Goal: Task Accomplishment & Management: Complete application form

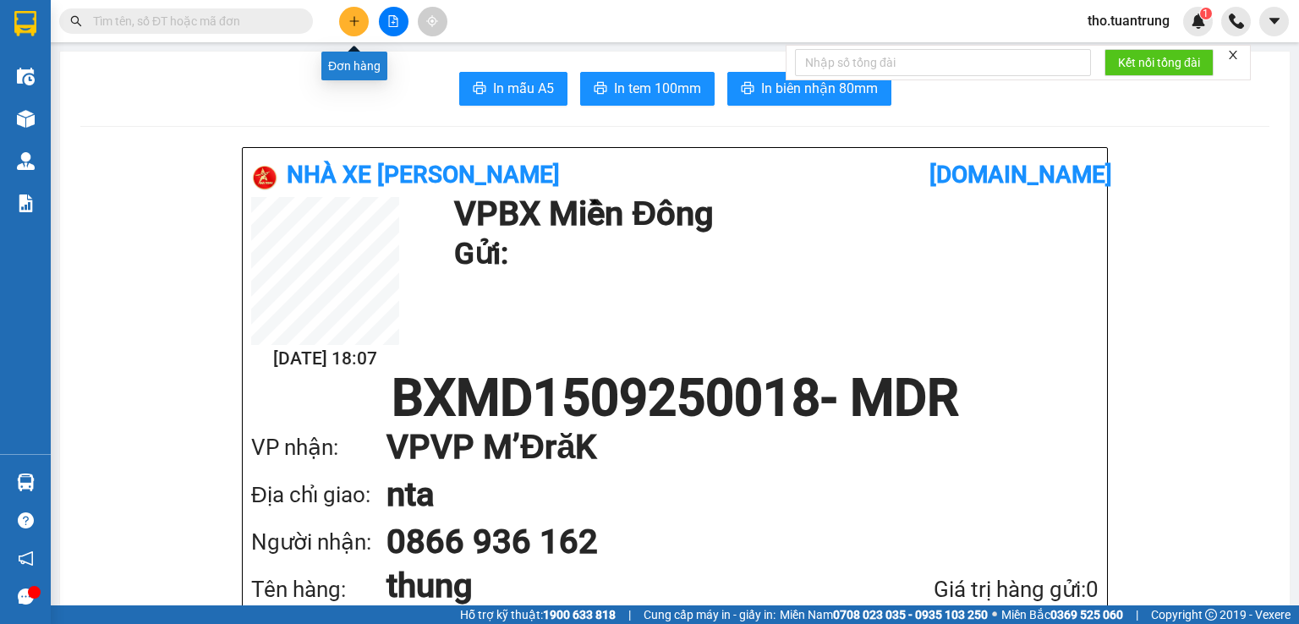
click at [362, 18] on button at bounding box center [354, 22] width 30 height 30
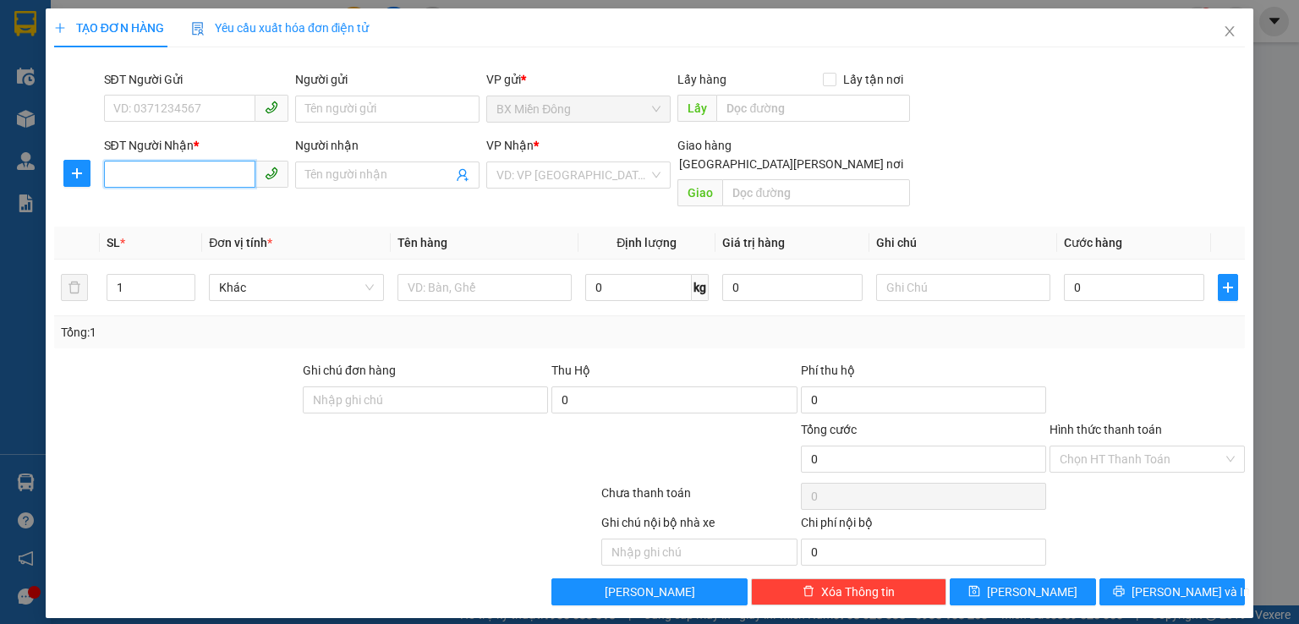
click at [196, 176] on input "SĐT Người Nhận *" at bounding box center [179, 174] width 151 height 27
type input "0"
type input "0947282426"
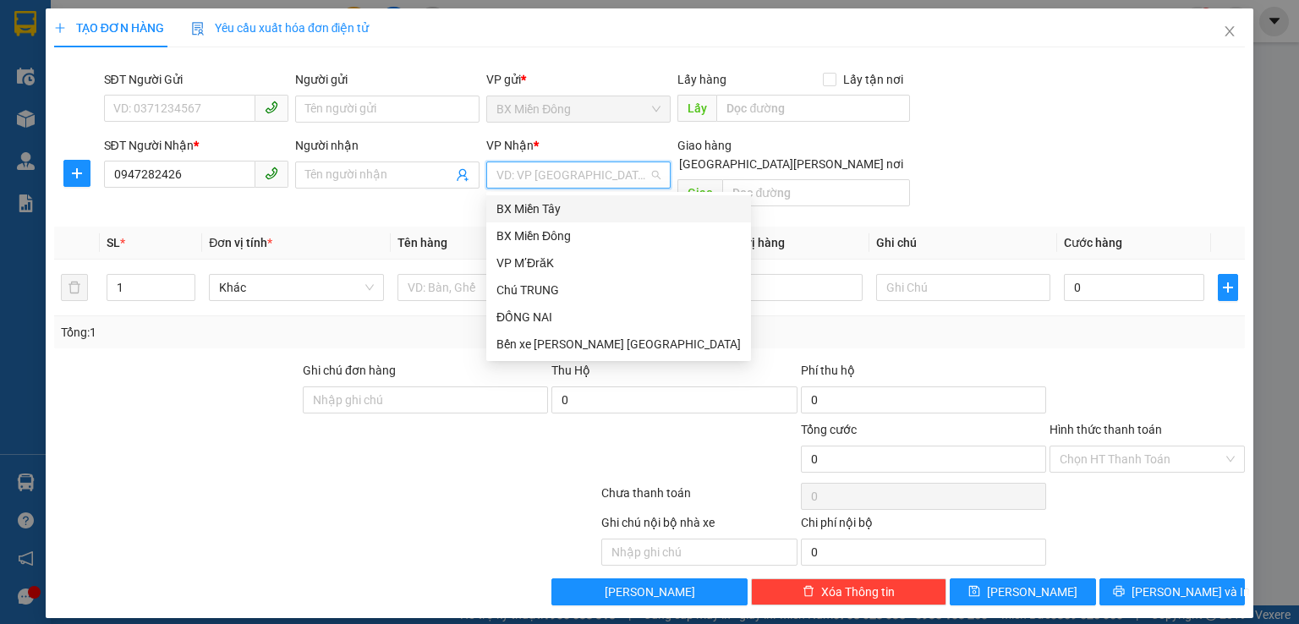
click at [573, 167] on input "search" at bounding box center [572, 174] width 152 height 25
click at [534, 265] on div "VP M’ĐrăK" at bounding box center [618, 263] width 244 height 19
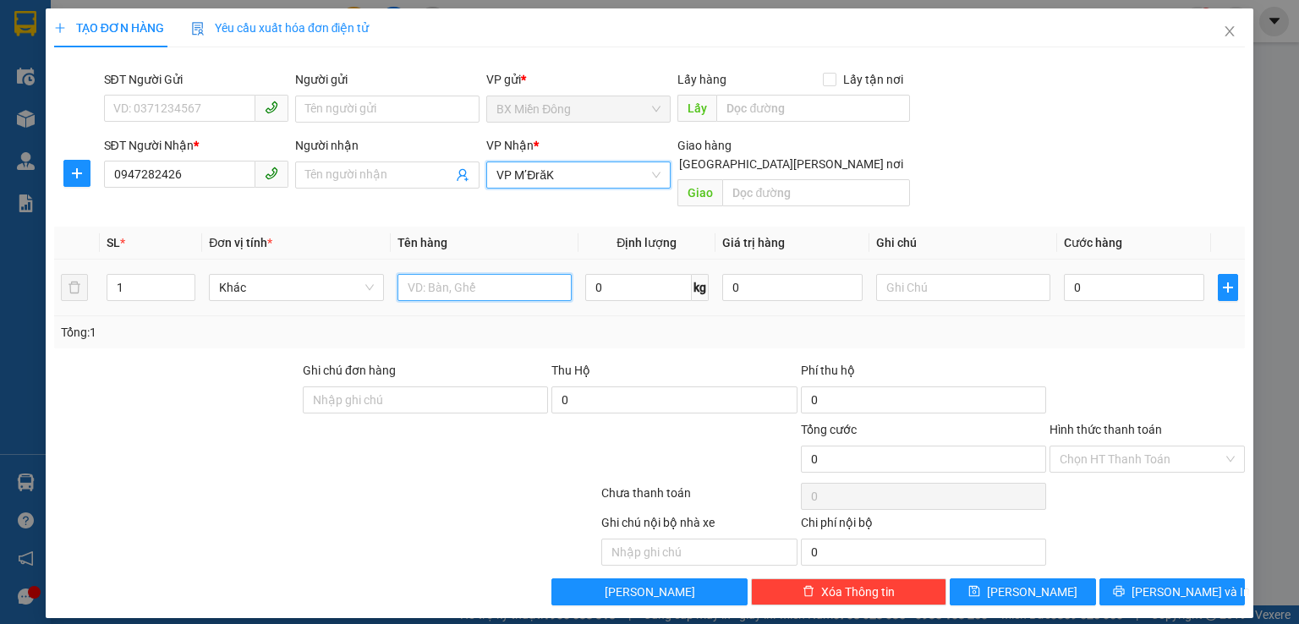
click at [436, 275] on input "text" at bounding box center [484, 287] width 174 height 27
type input "hs"
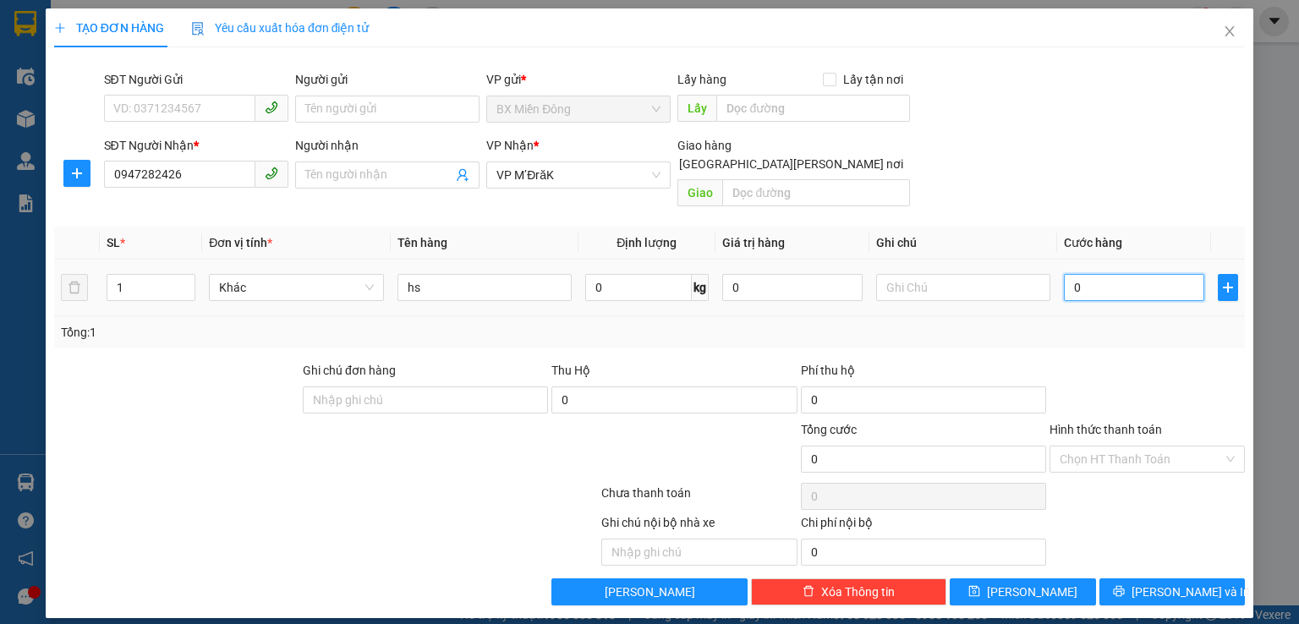
click at [1116, 274] on input "0" at bounding box center [1134, 287] width 140 height 27
type input "3"
type input "30"
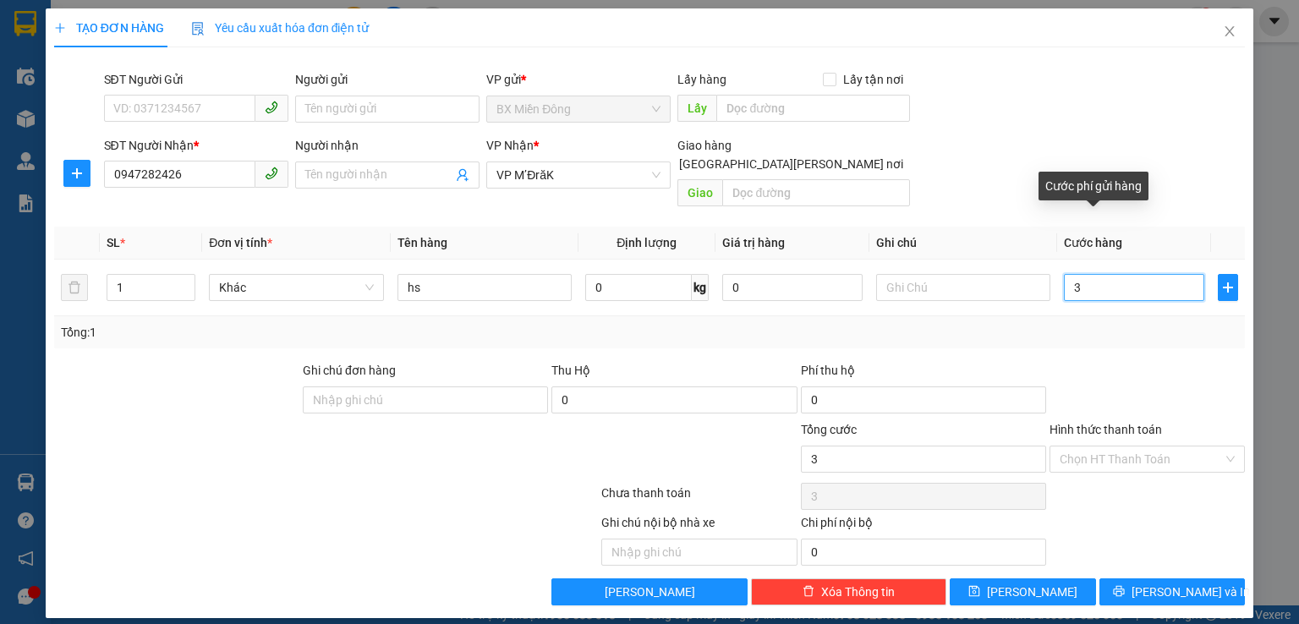
type input "30"
type input "300"
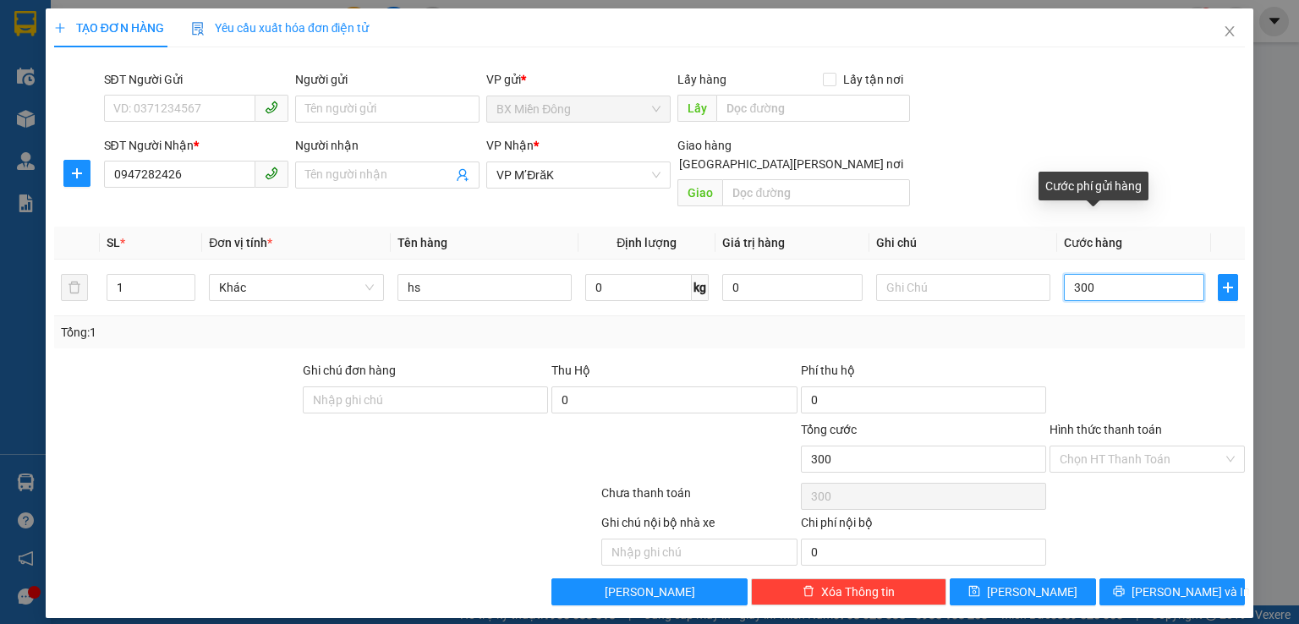
type input "3.000"
type input "30.000"
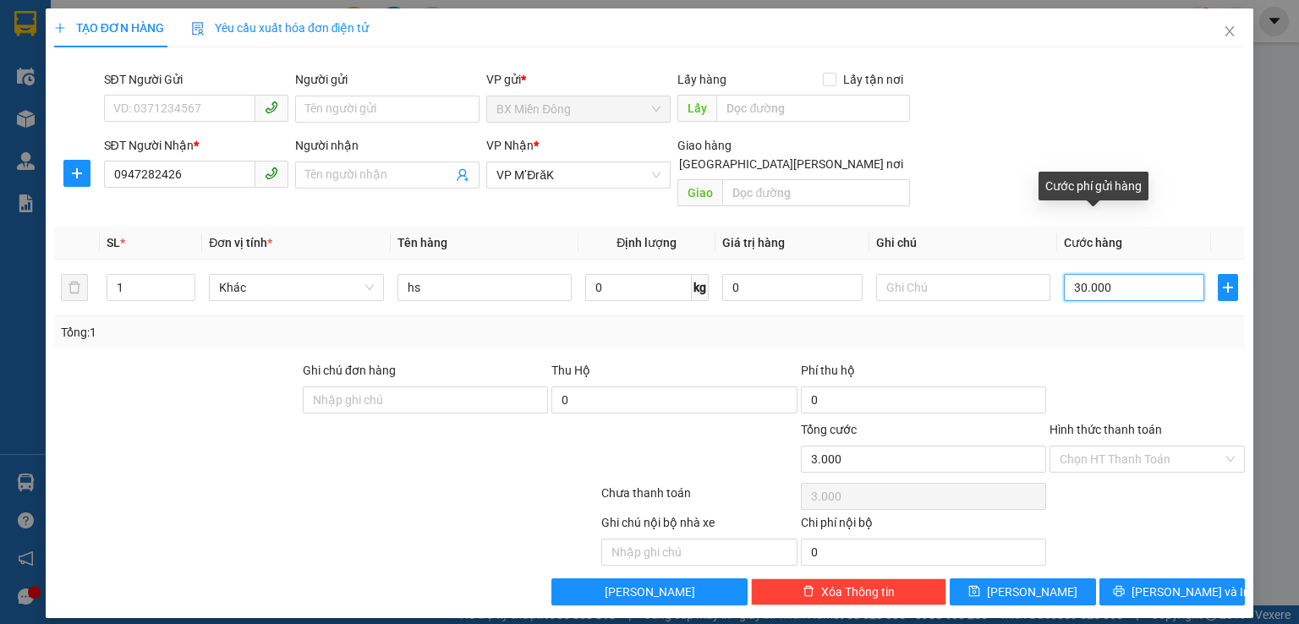
type input "30.000"
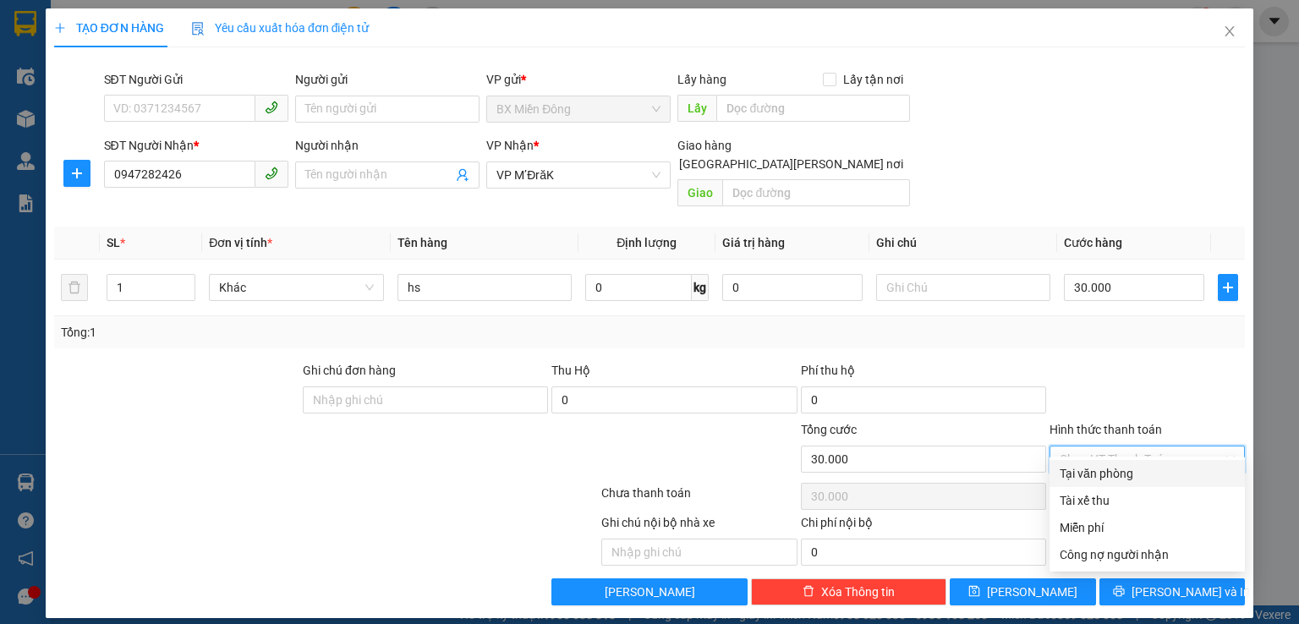
click at [1123, 447] on input "Hình thức thanh toán" at bounding box center [1141, 459] width 163 height 25
click at [1153, 470] on div "Tại văn phòng" at bounding box center [1147, 473] width 175 height 19
type input "0"
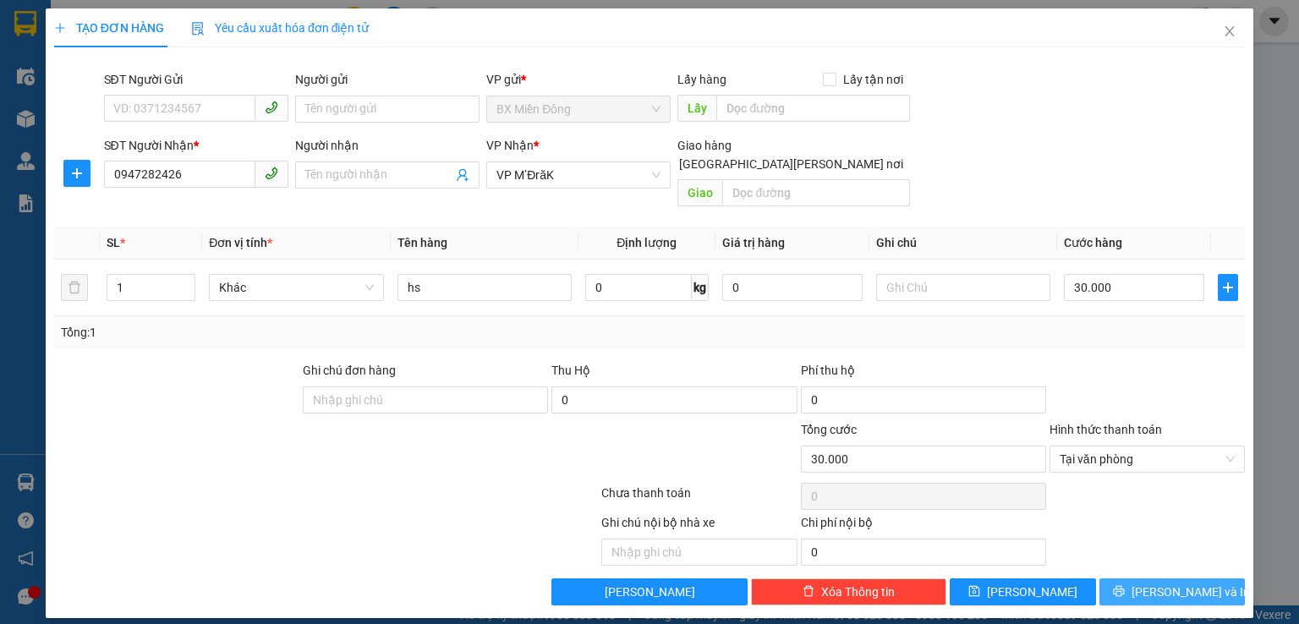
click at [1192, 583] on span "[PERSON_NAME] và In" at bounding box center [1191, 592] width 118 height 19
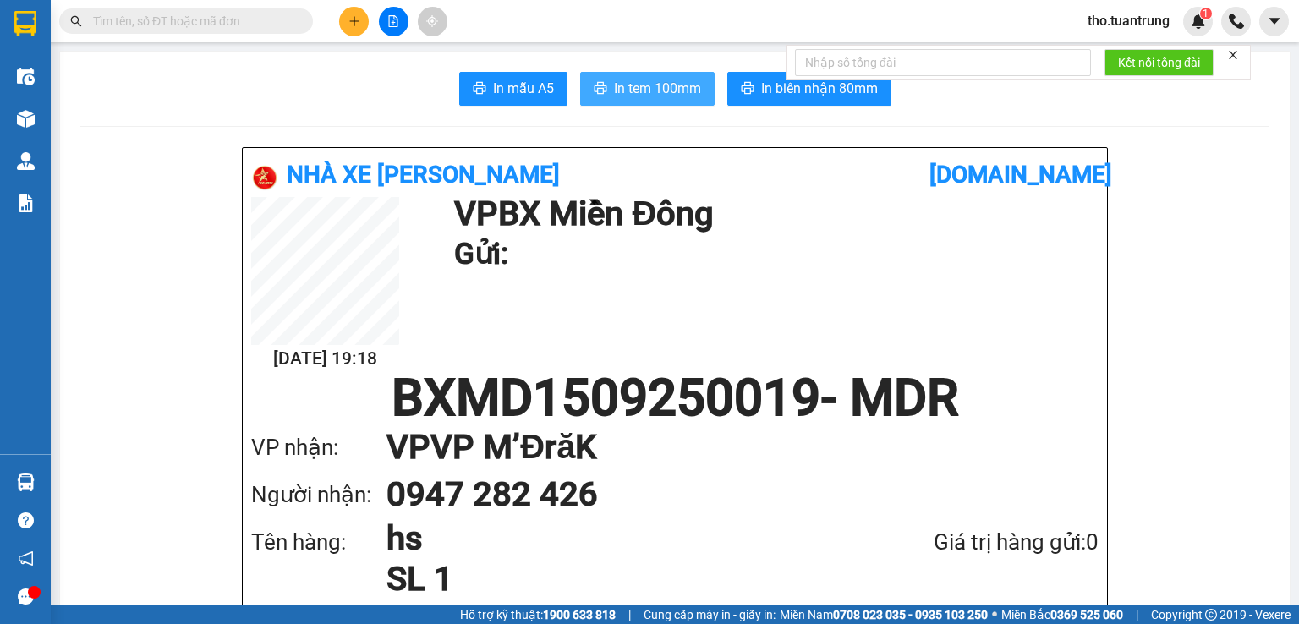
click at [648, 95] on span "In tem 100mm" at bounding box center [657, 88] width 87 height 21
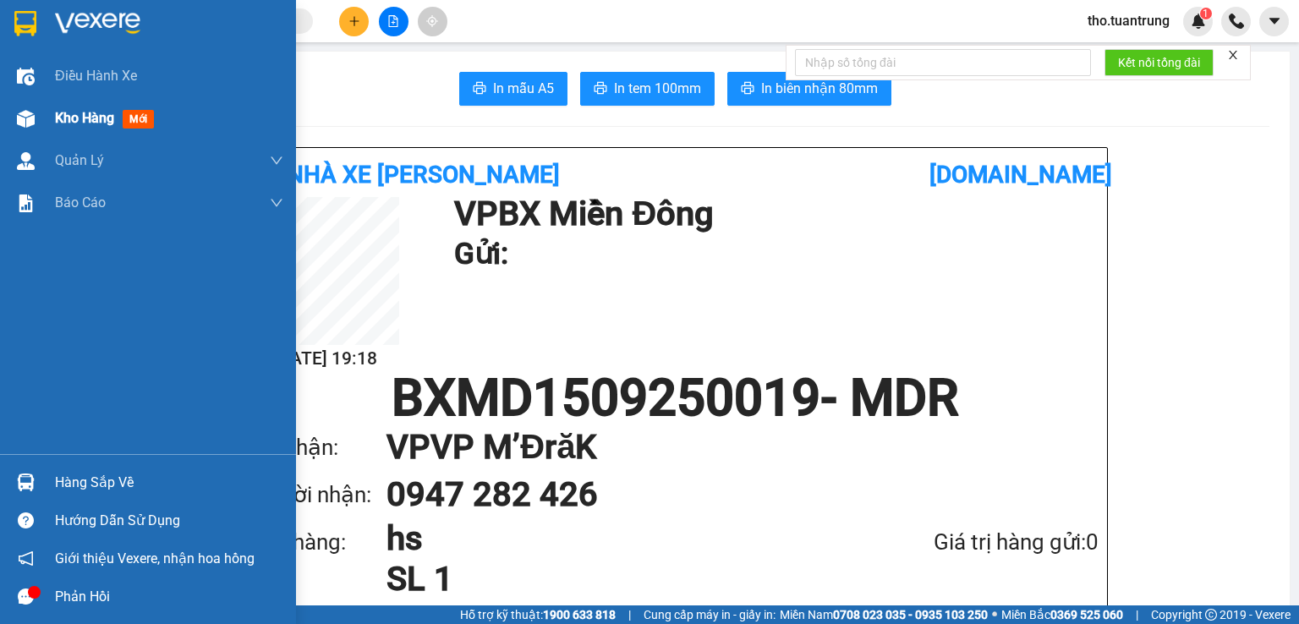
click at [72, 113] on span "Kho hàng" at bounding box center [84, 118] width 59 height 16
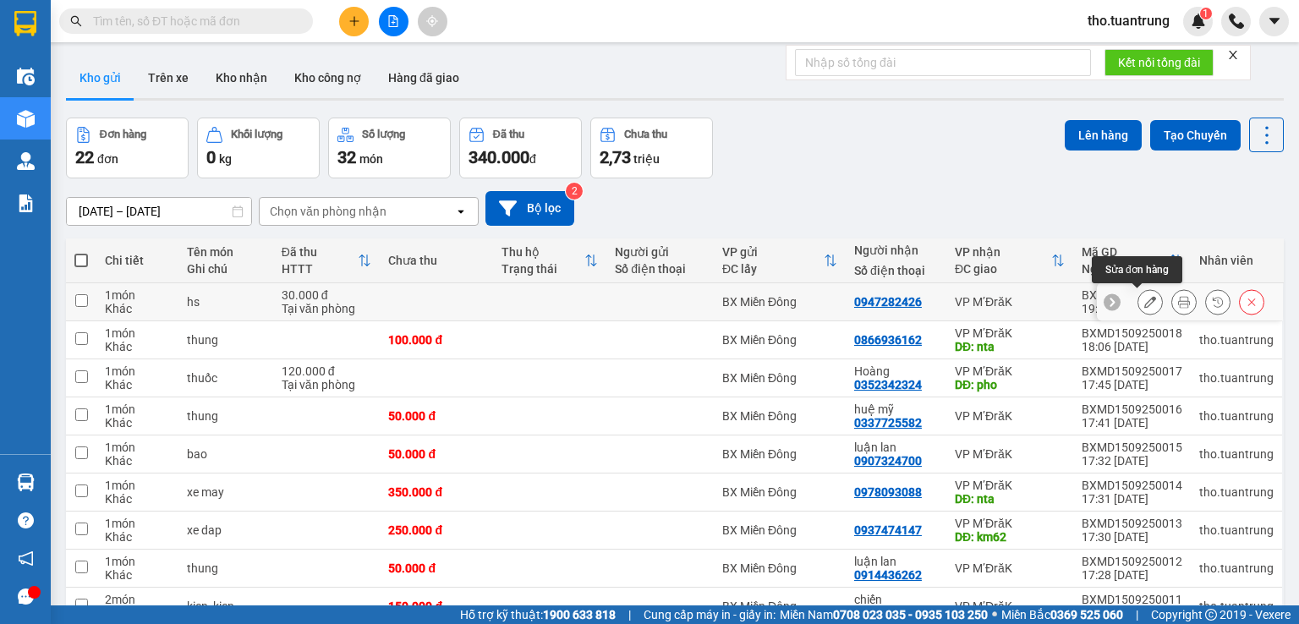
click at [1144, 299] on icon at bounding box center [1150, 302] width 12 height 12
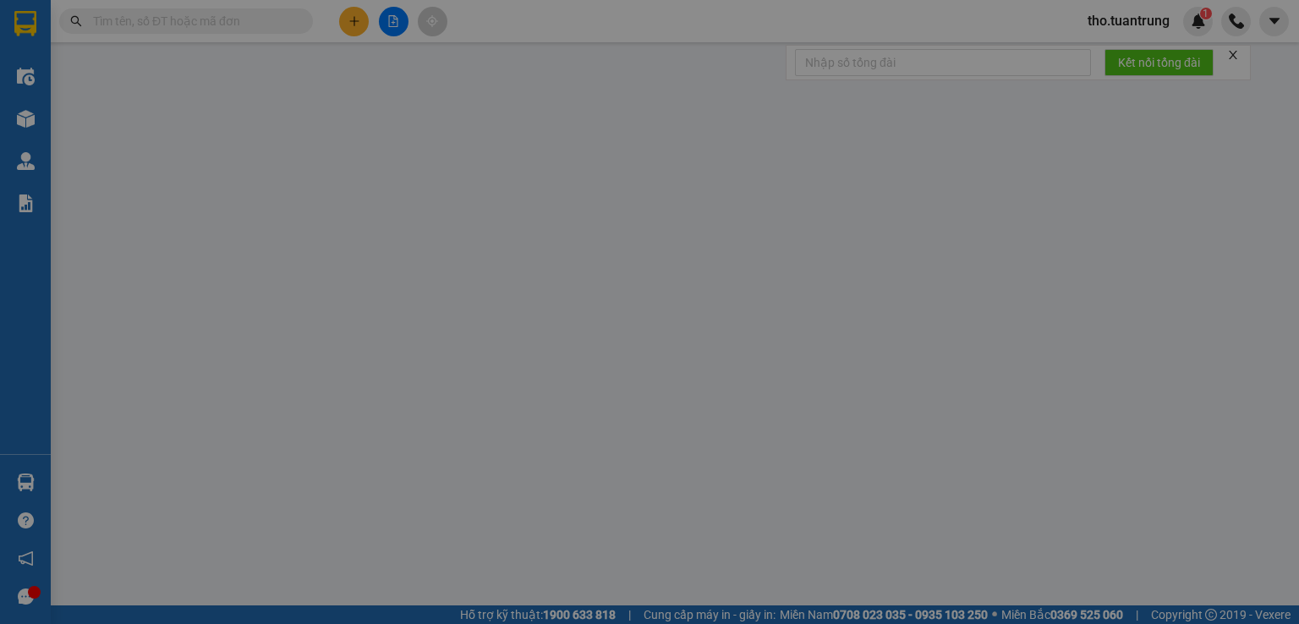
type input "0947282426"
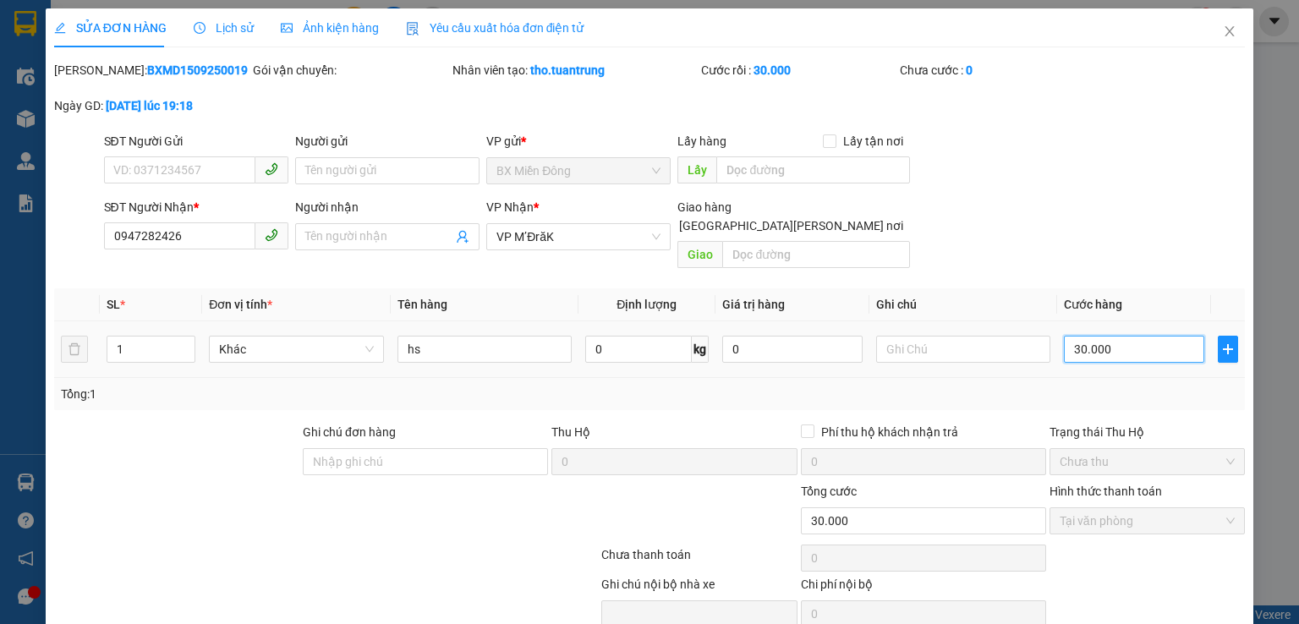
click at [1116, 337] on input "30.000" at bounding box center [1134, 349] width 140 height 27
type input "5"
type input "50"
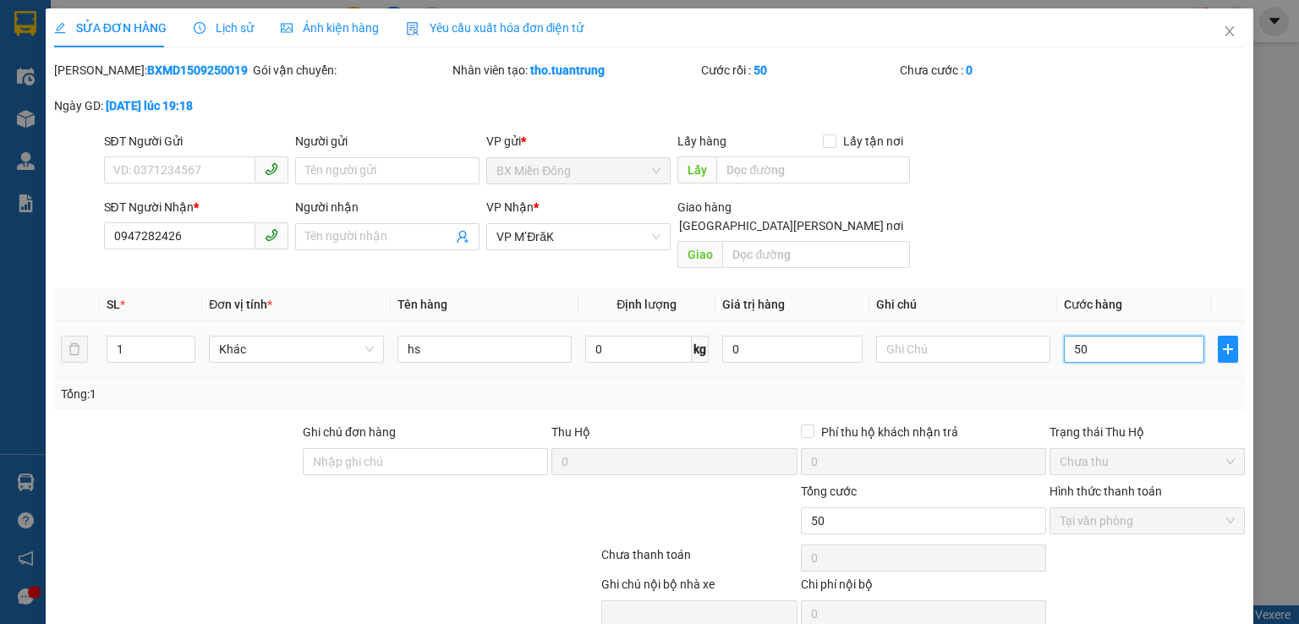
type input "500"
type input "5.000"
type input "50.000"
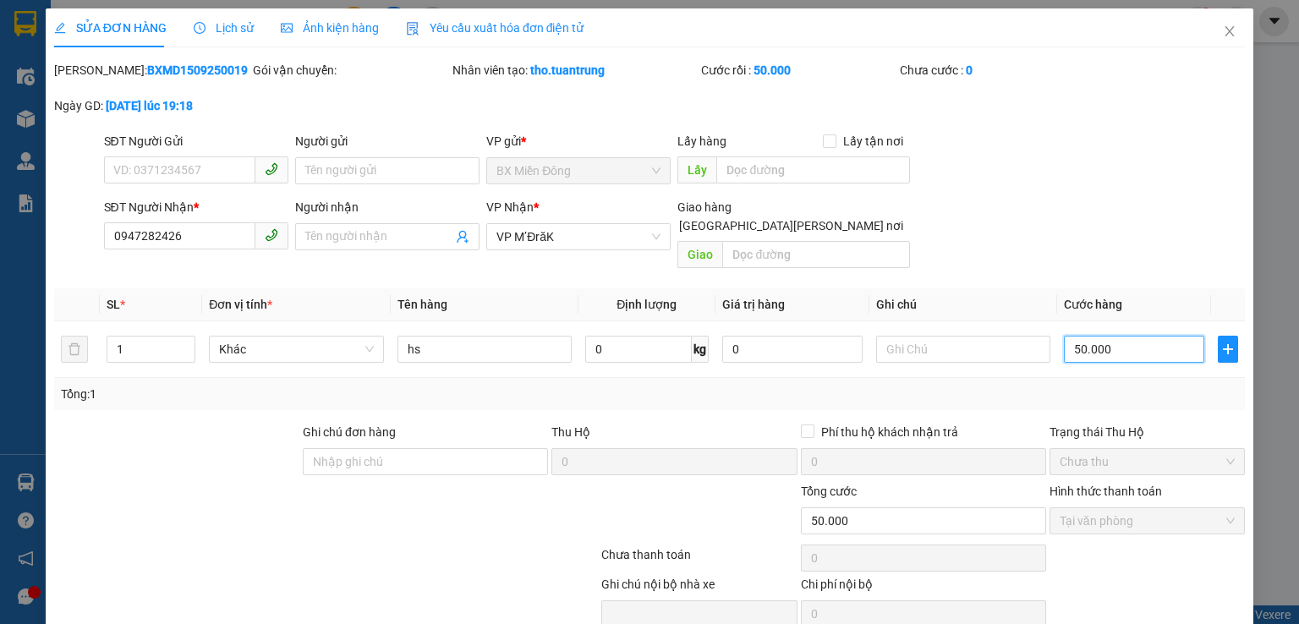
scroll to position [57, 0]
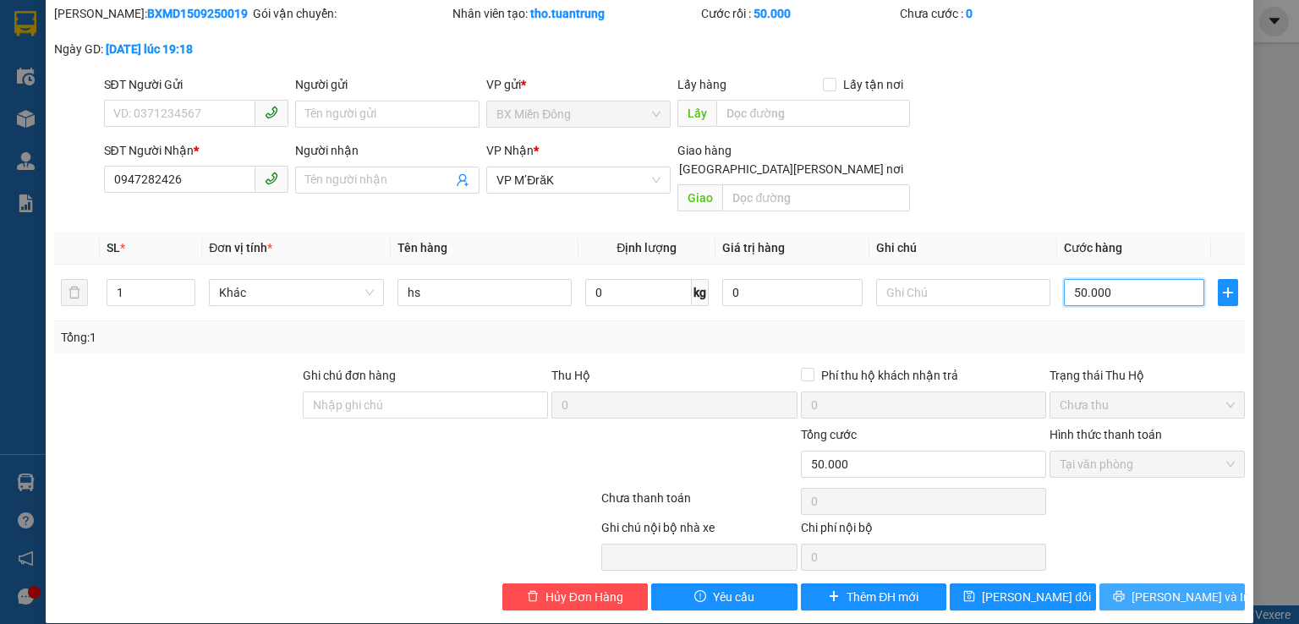
type input "50.000"
click at [1143, 584] on button "[PERSON_NAME] và In" at bounding box center [1172, 597] width 146 height 27
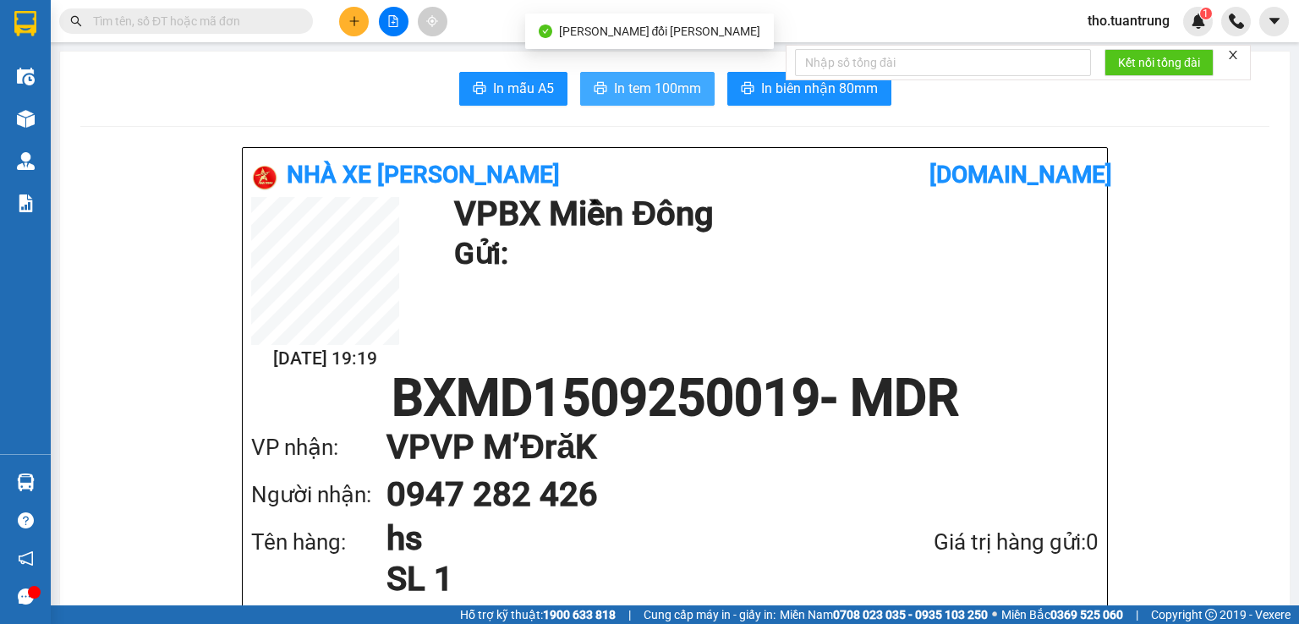
click at [640, 91] on span "In tem 100mm" at bounding box center [657, 88] width 87 height 21
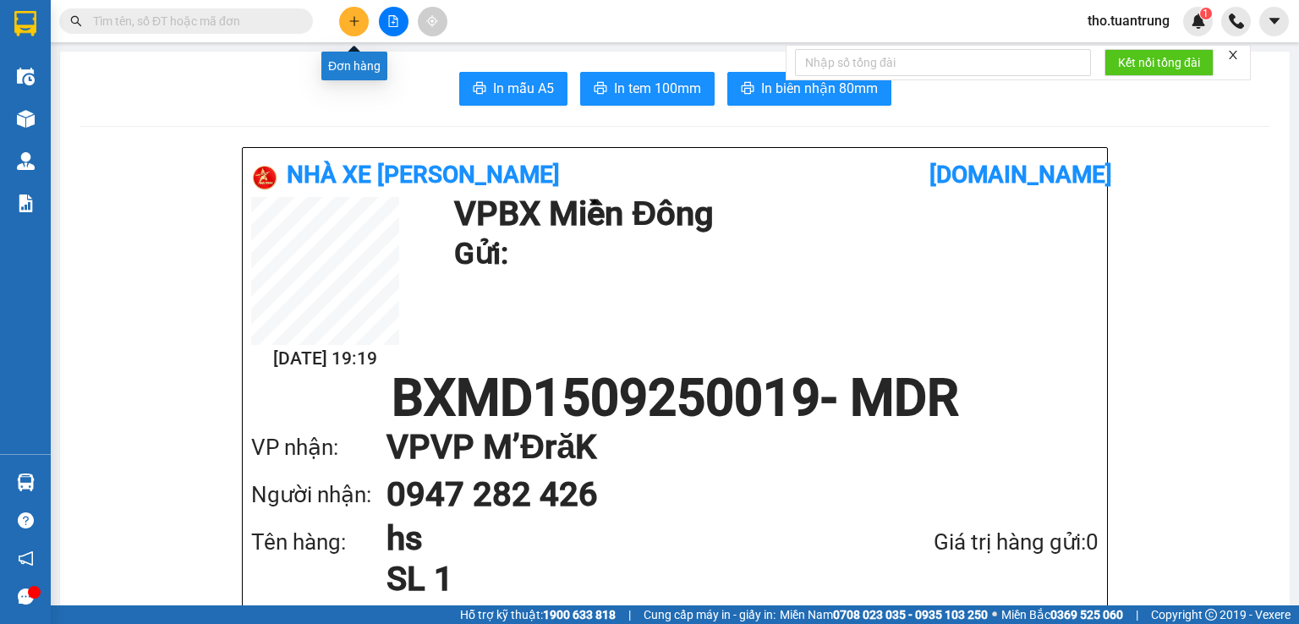
click at [360, 23] on button at bounding box center [354, 22] width 30 height 30
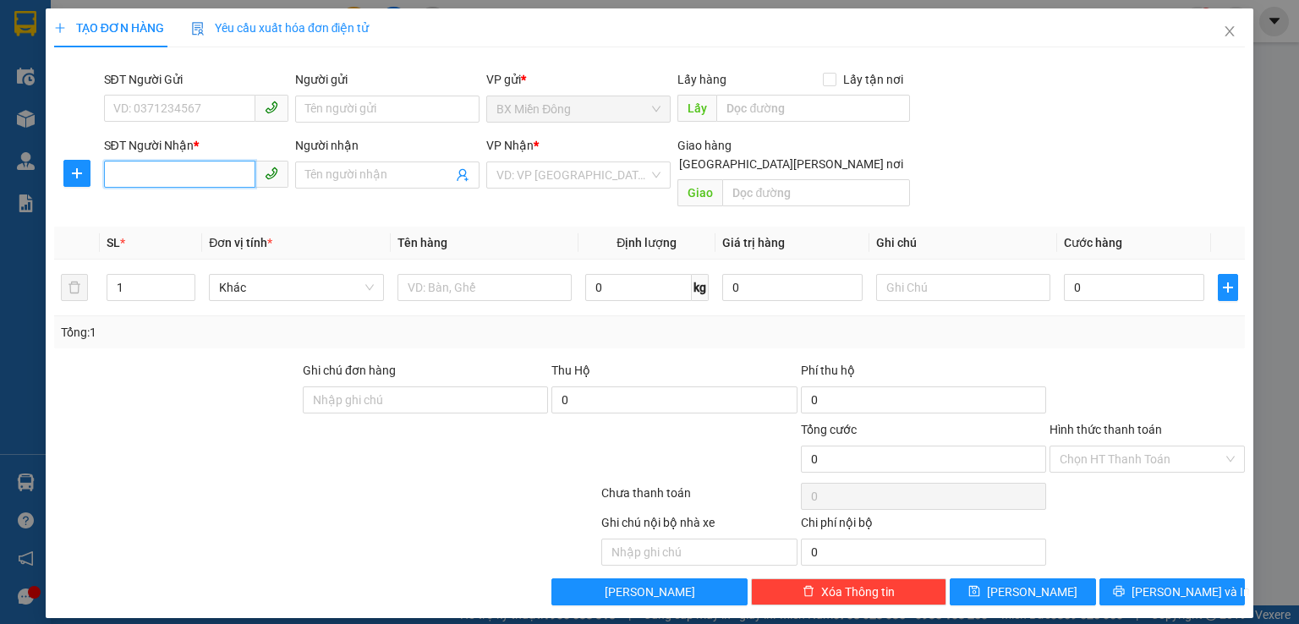
click at [193, 178] on input "SĐT Người Nhận *" at bounding box center [179, 174] width 151 height 27
type input "0968144669"
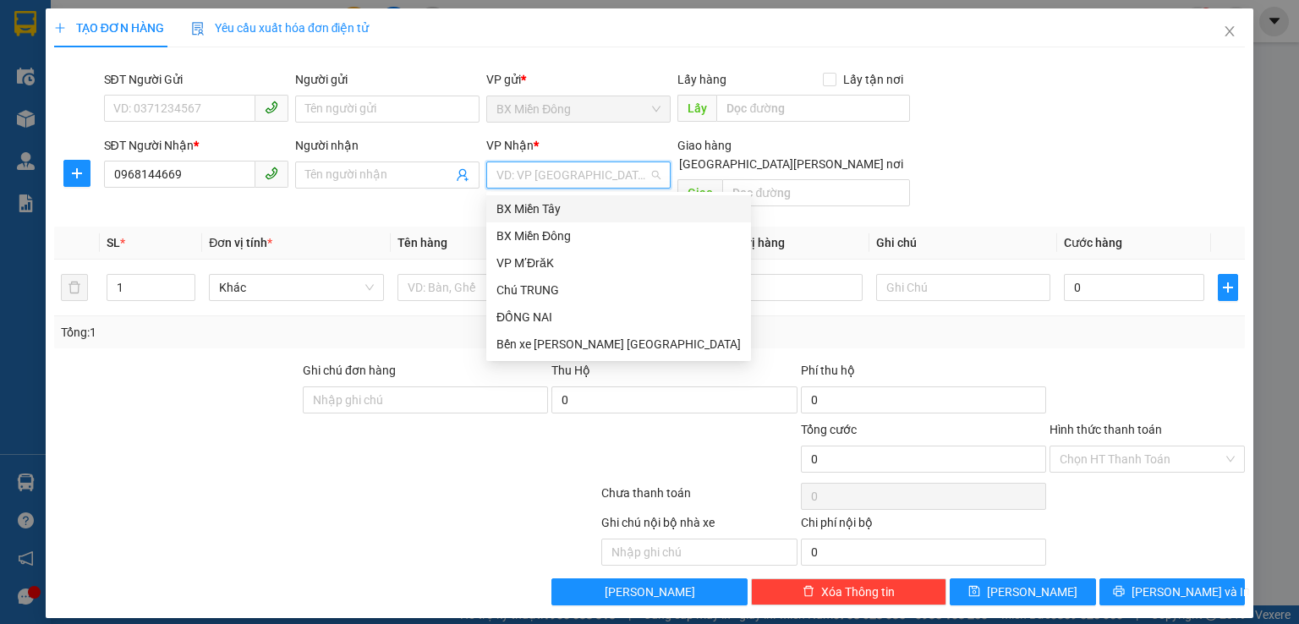
click at [558, 167] on input "search" at bounding box center [572, 174] width 152 height 25
click at [536, 260] on div "VP M’ĐrăK" at bounding box center [618, 263] width 244 height 19
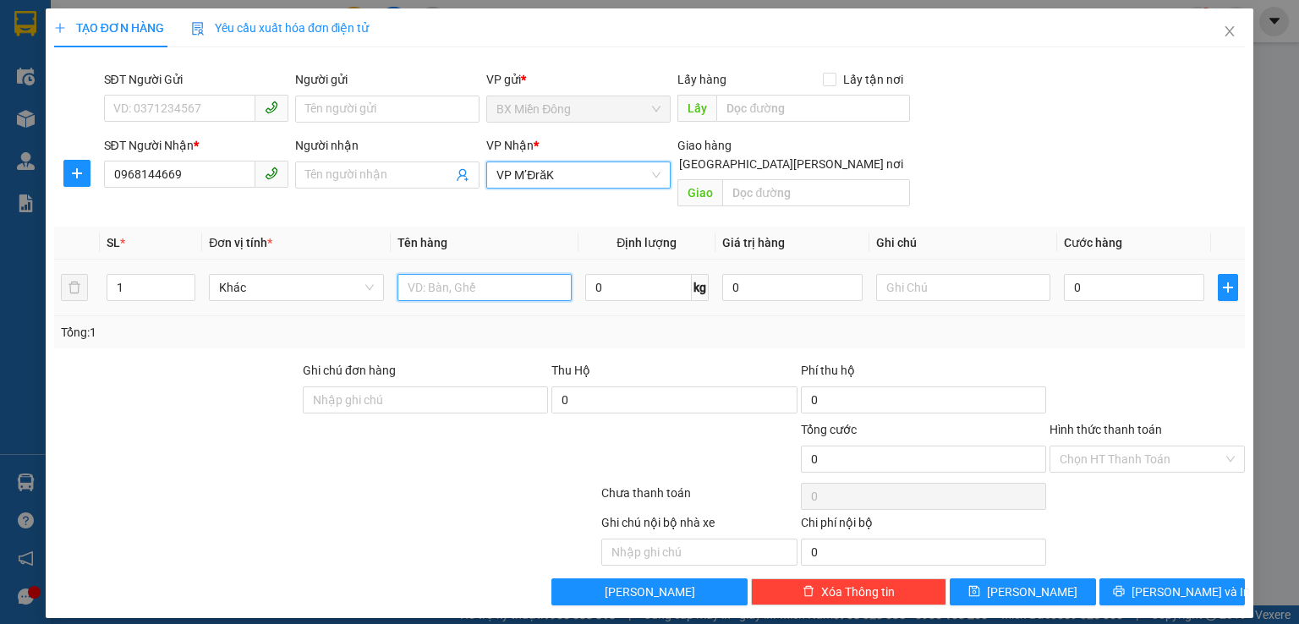
click at [463, 274] on input "text" at bounding box center [484, 287] width 174 height 27
type input "ga"
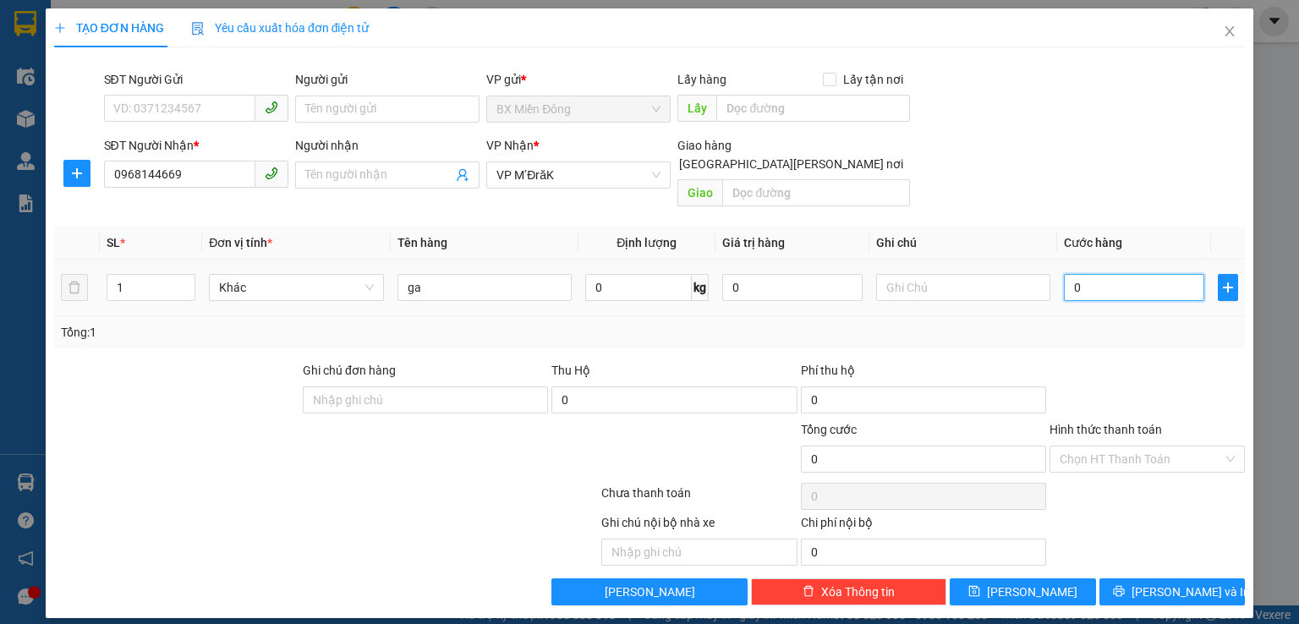
click at [1129, 278] on input "0" at bounding box center [1134, 287] width 140 height 27
type input "1"
type input "10"
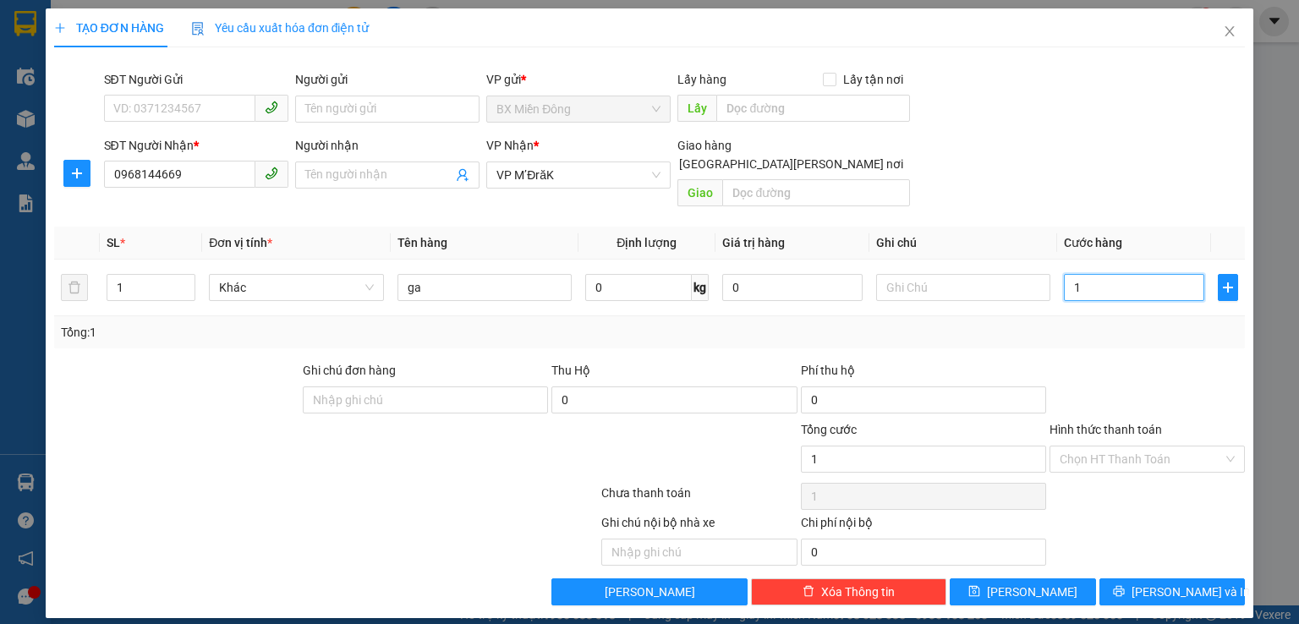
type input "10"
type input "100"
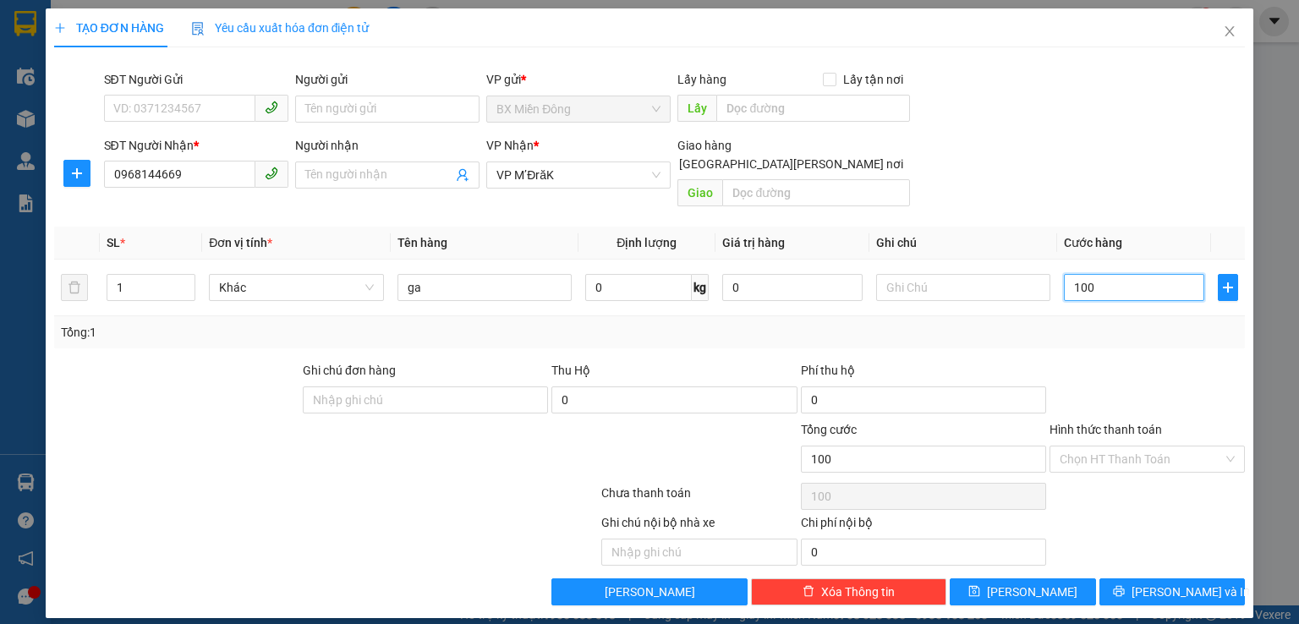
type input "1.000"
type input "10.000"
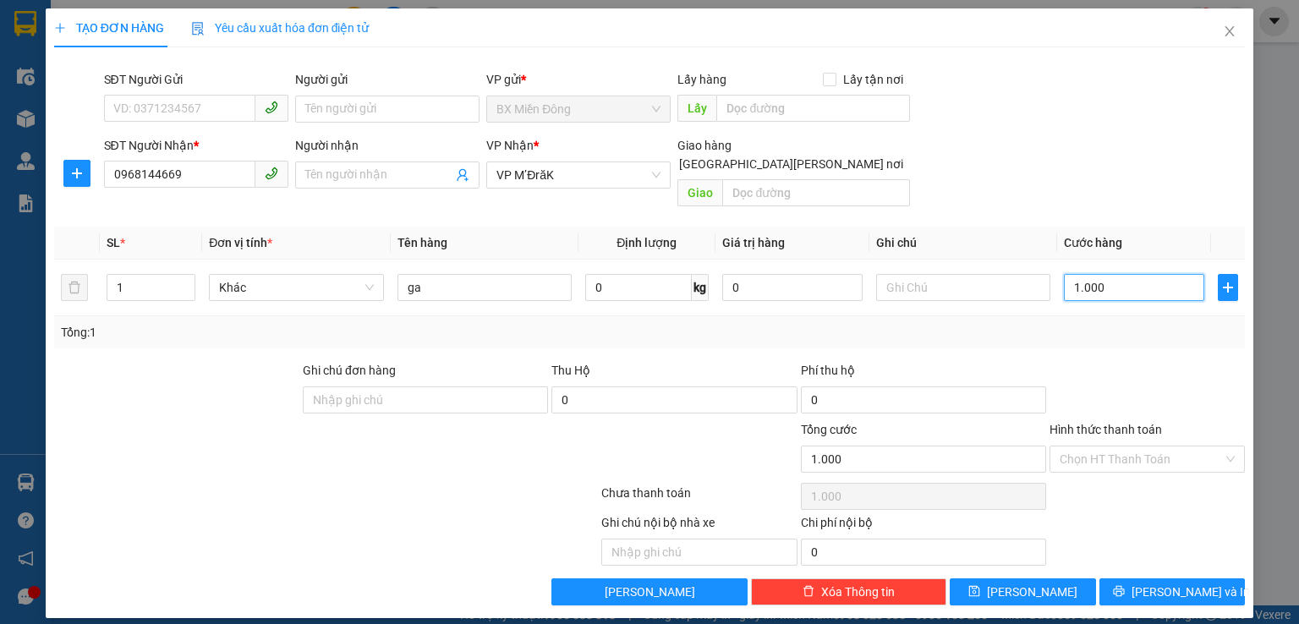
type input "10.000"
type input "100.000"
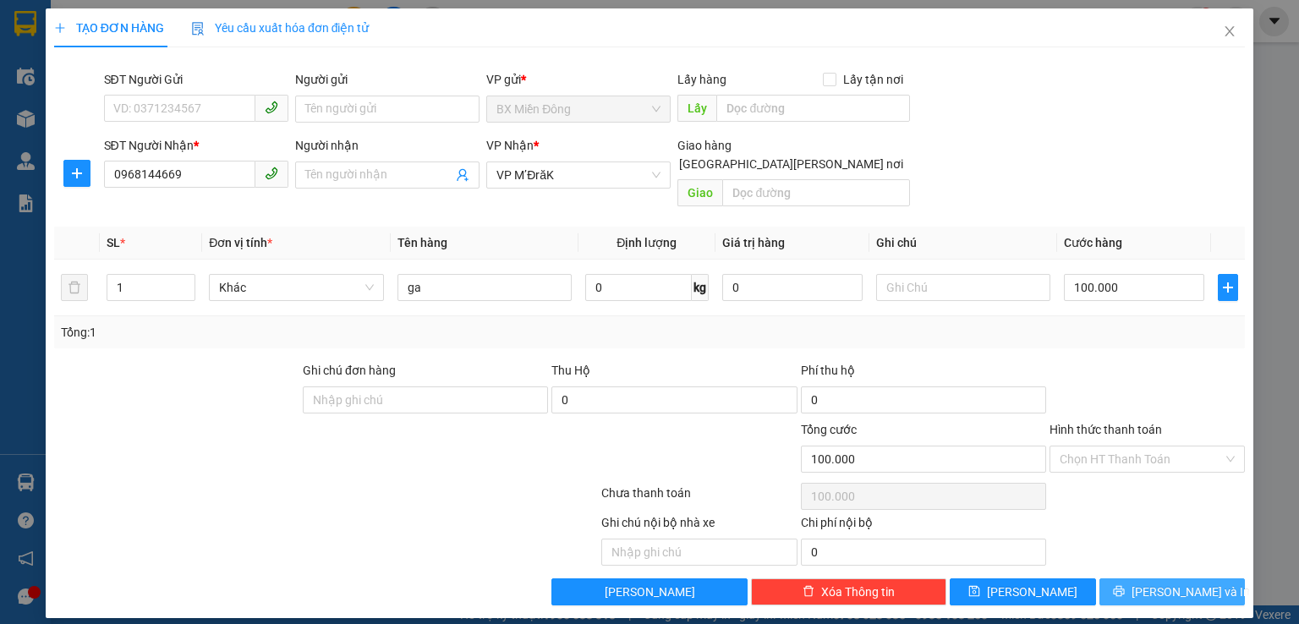
click at [1181, 583] on span "[PERSON_NAME] và In" at bounding box center [1191, 592] width 118 height 19
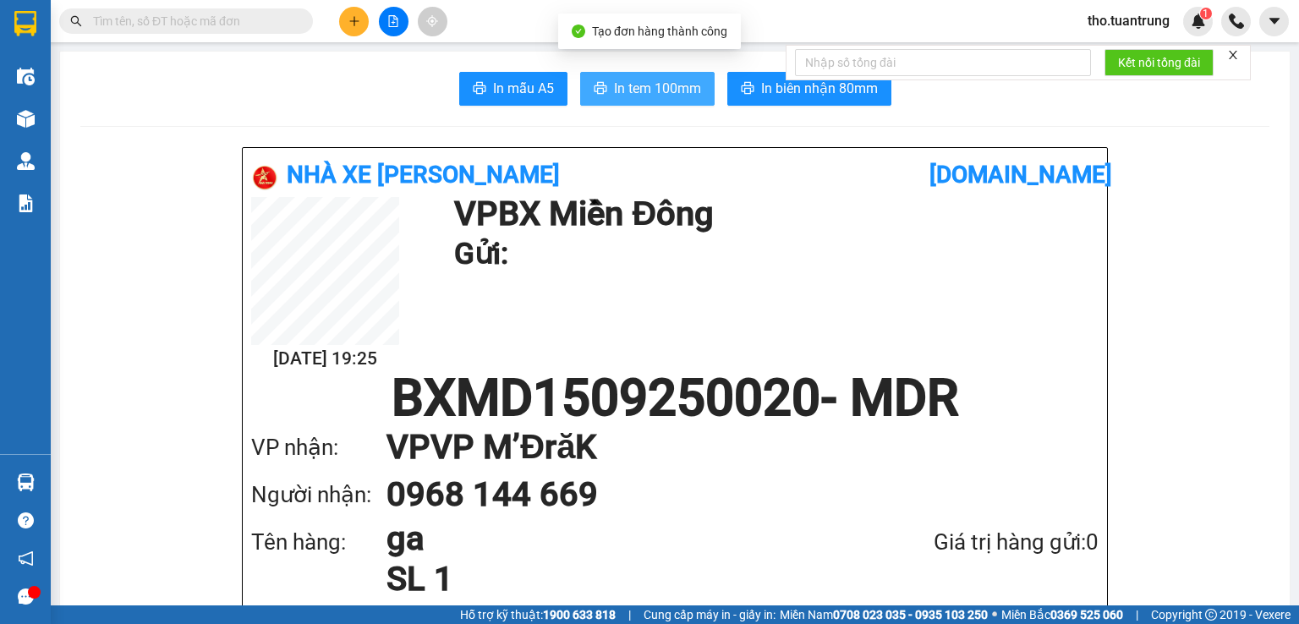
click at [622, 92] on span "In tem 100mm" at bounding box center [657, 88] width 87 height 21
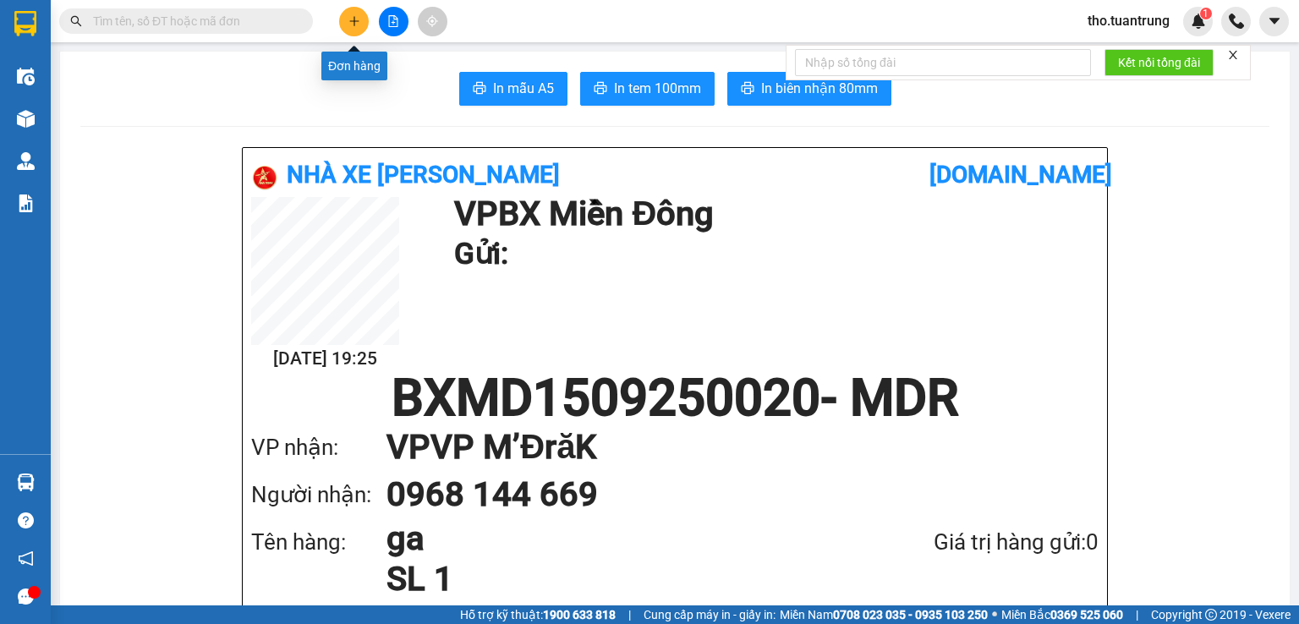
click at [356, 21] on icon "plus" at bounding box center [354, 21] width 12 height 12
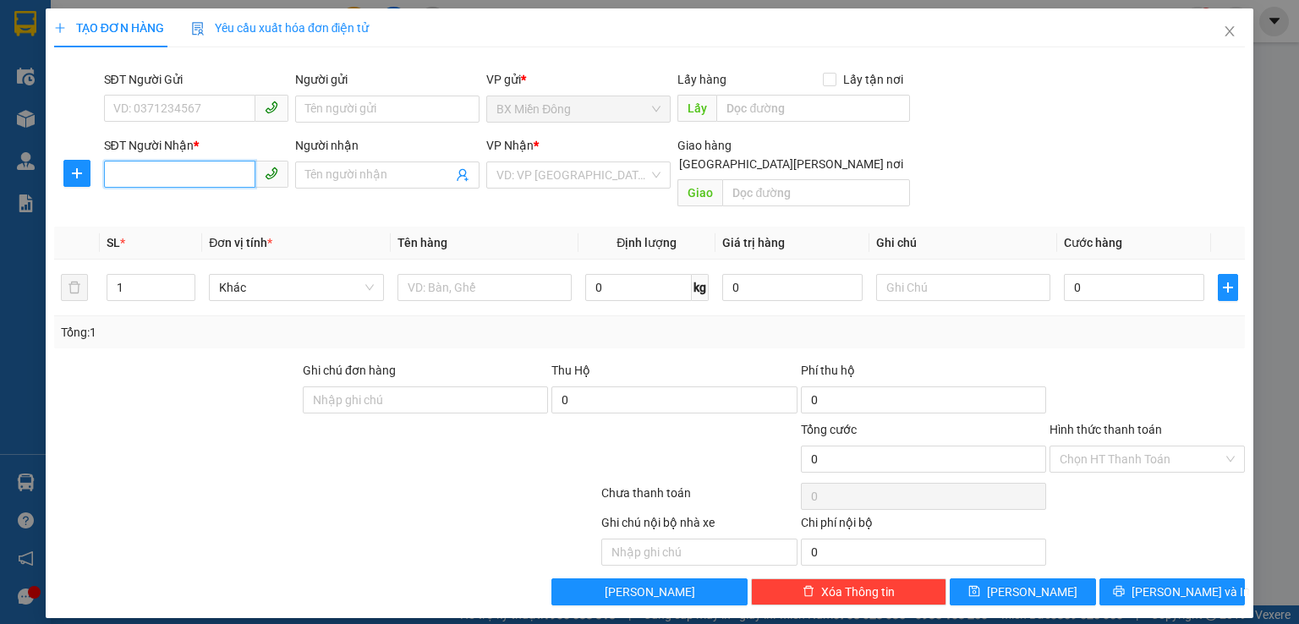
click at [172, 173] on input "SĐT Người Nhận *" at bounding box center [179, 174] width 151 height 27
click at [351, 176] on input "Người nhận" at bounding box center [378, 175] width 147 height 19
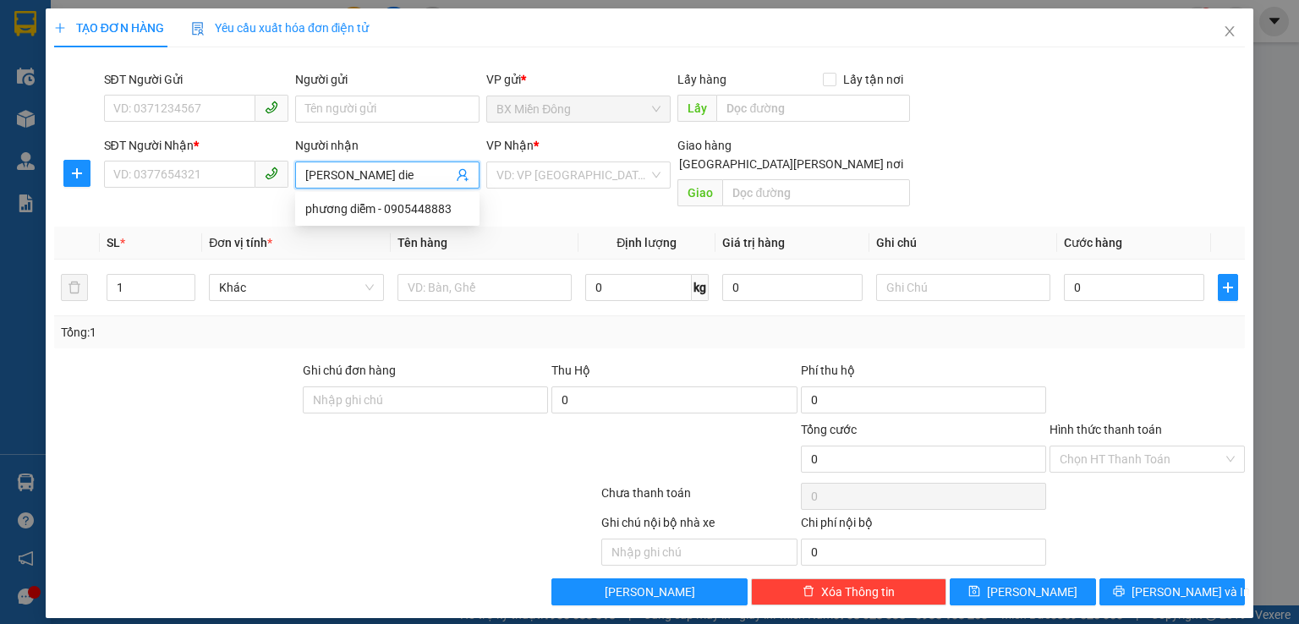
type input "[PERSON_NAME]"
click at [419, 197] on div "phương diễm - 0905448883" at bounding box center [387, 208] width 184 height 27
type input "0905448883"
type input "phương diễm"
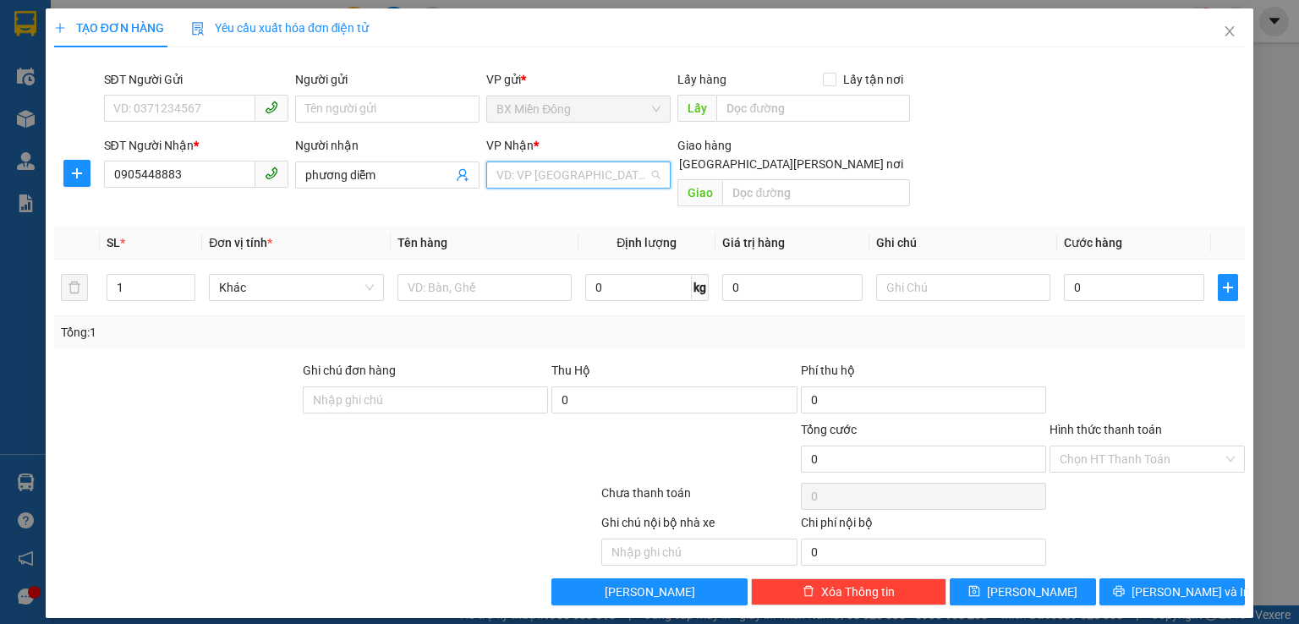
click at [549, 179] on input "search" at bounding box center [572, 174] width 152 height 25
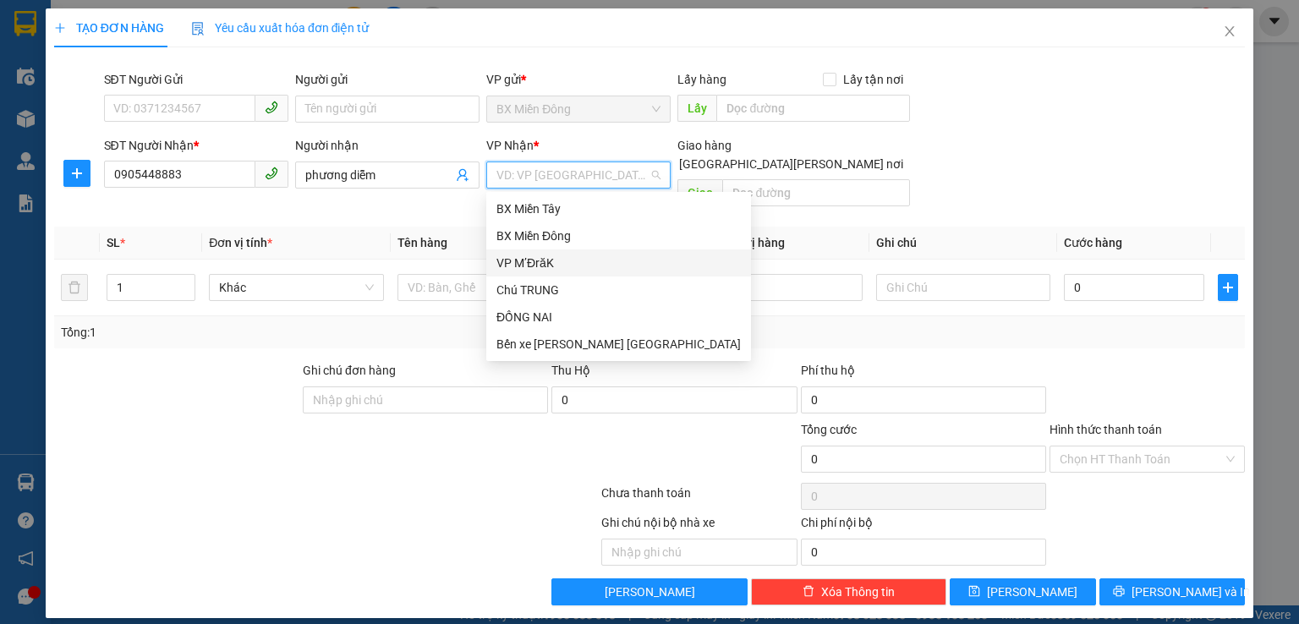
click at [543, 265] on div "VP M’ĐrăK" at bounding box center [618, 263] width 244 height 19
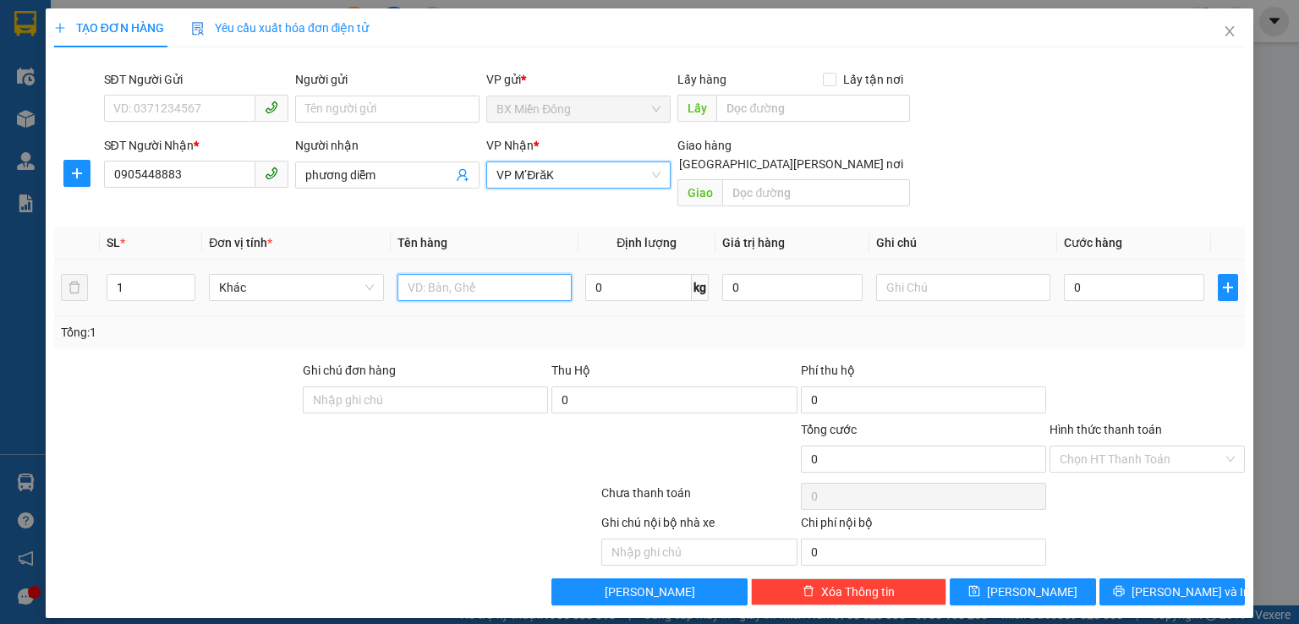
click at [430, 275] on input "text" at bounding box center [484, 287] width 174 height 27
type input "thhung"
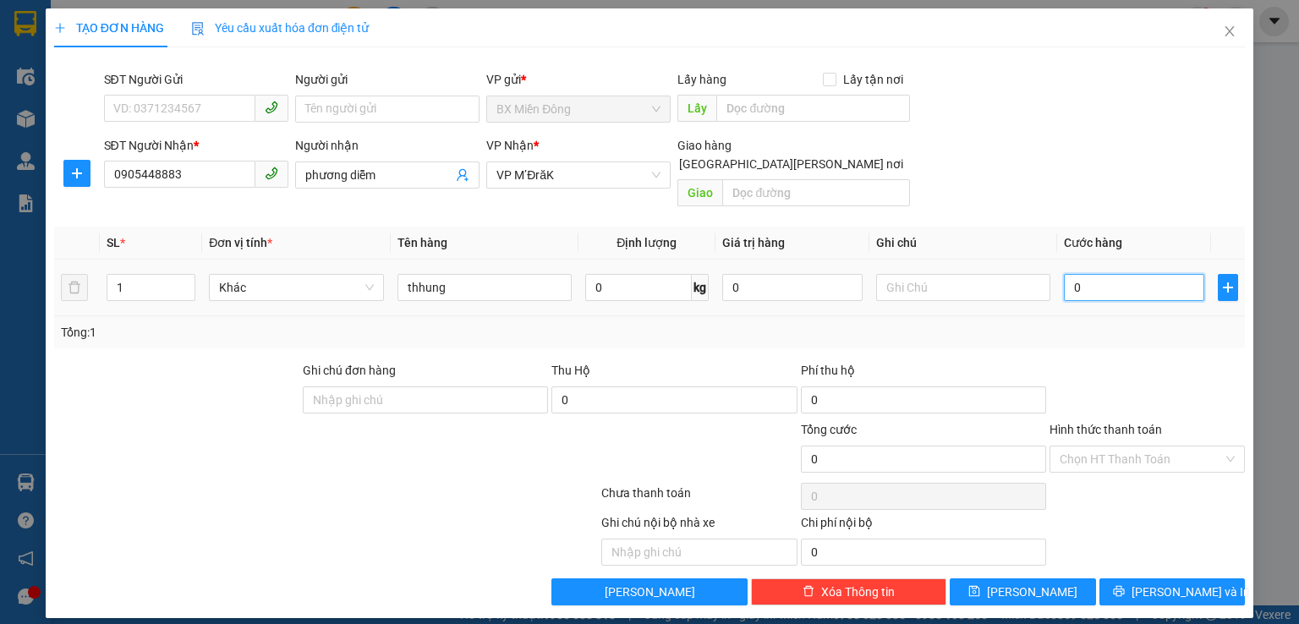
click at [1116, 274] on input "0" at bounding box center [1134, 287] width 140 height 27
type input "5"
type input "50"
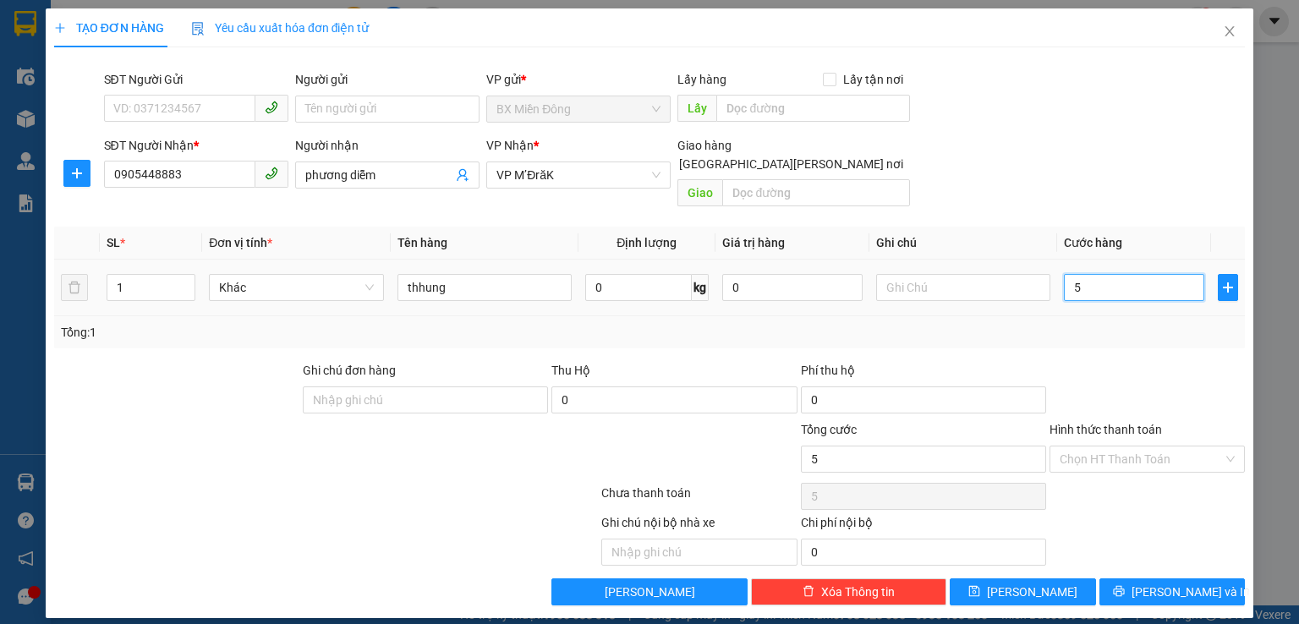
type input "50"
type input "500"
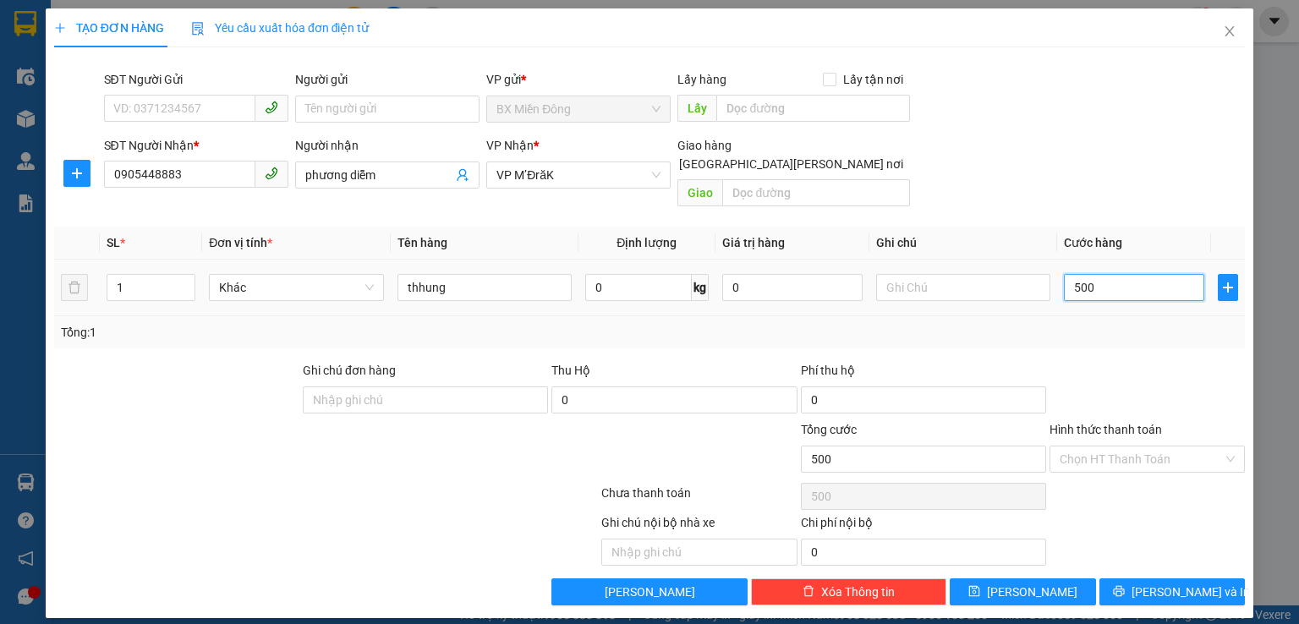
type input "5.000"
type input "50.000"
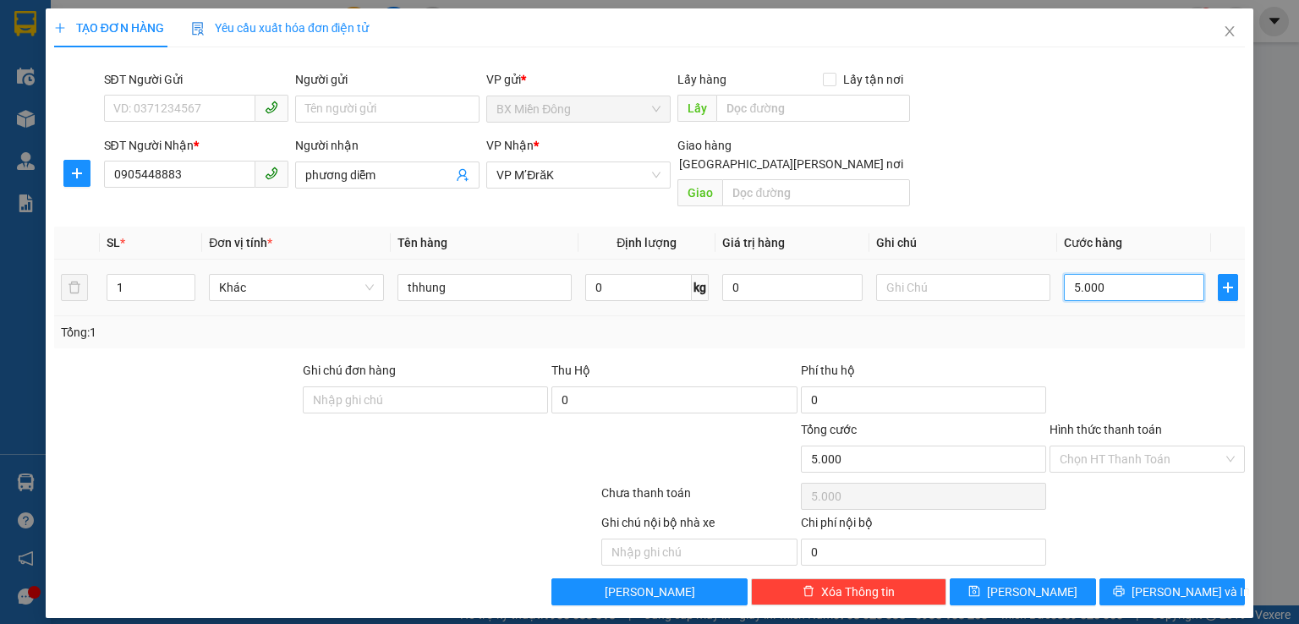
type input "50.000"
type input "500.000"
type input "50.000"
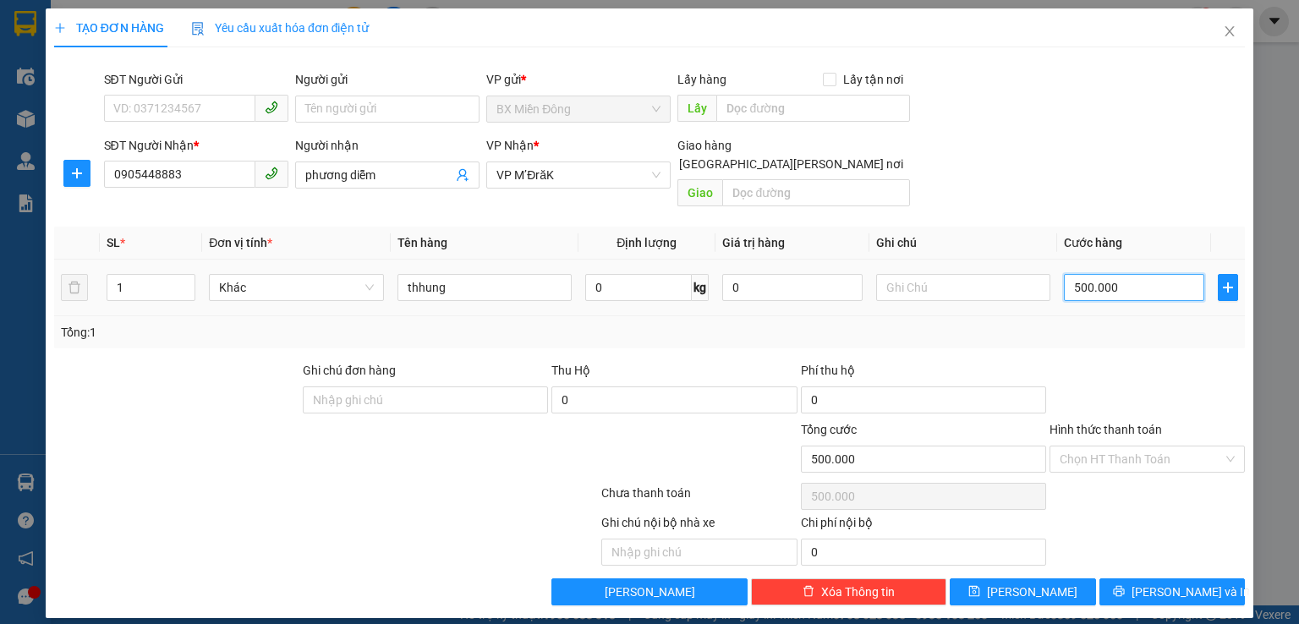
type input "50.000"
click at [1188, 583] on span "[PERSON_NAME] và In" at bounding box center [1191, 592] width 118 height 19
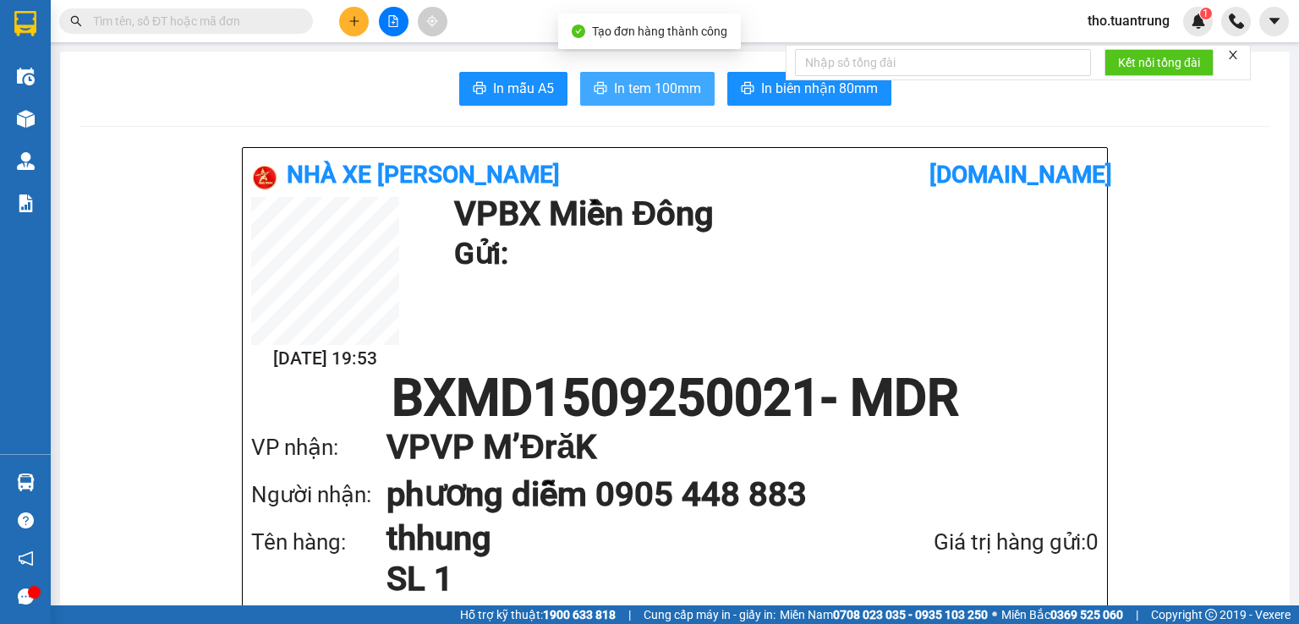
click at [633, 75] on button "In tem 100mm" at bounding box center [647, 89] width 134 height 34
